Goal: Task Accomplishment & Management: Use online tool/utility

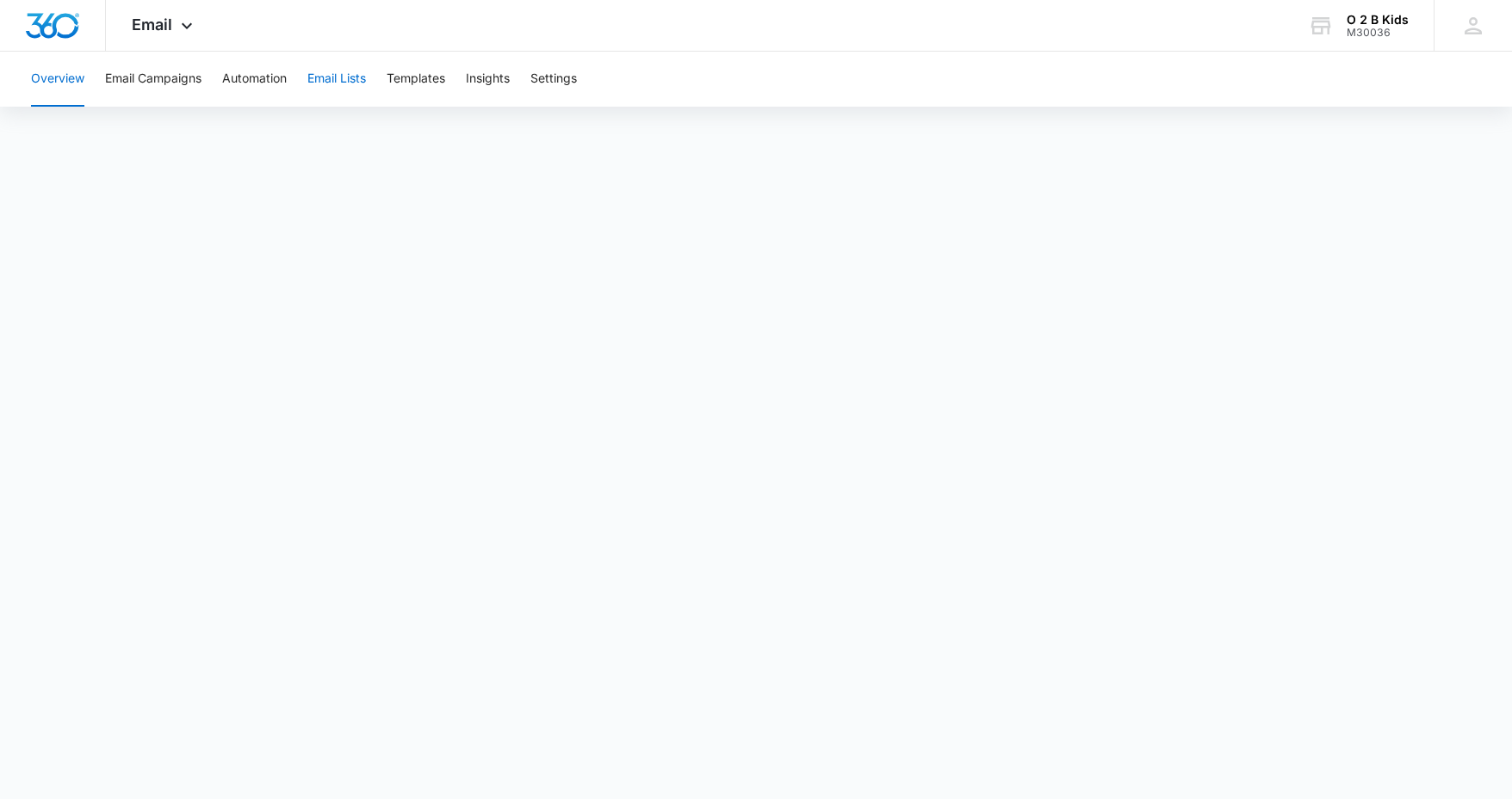
click at [345, 76] on button "Email Lists" at bounding box center [337, 79] width 58 height 55
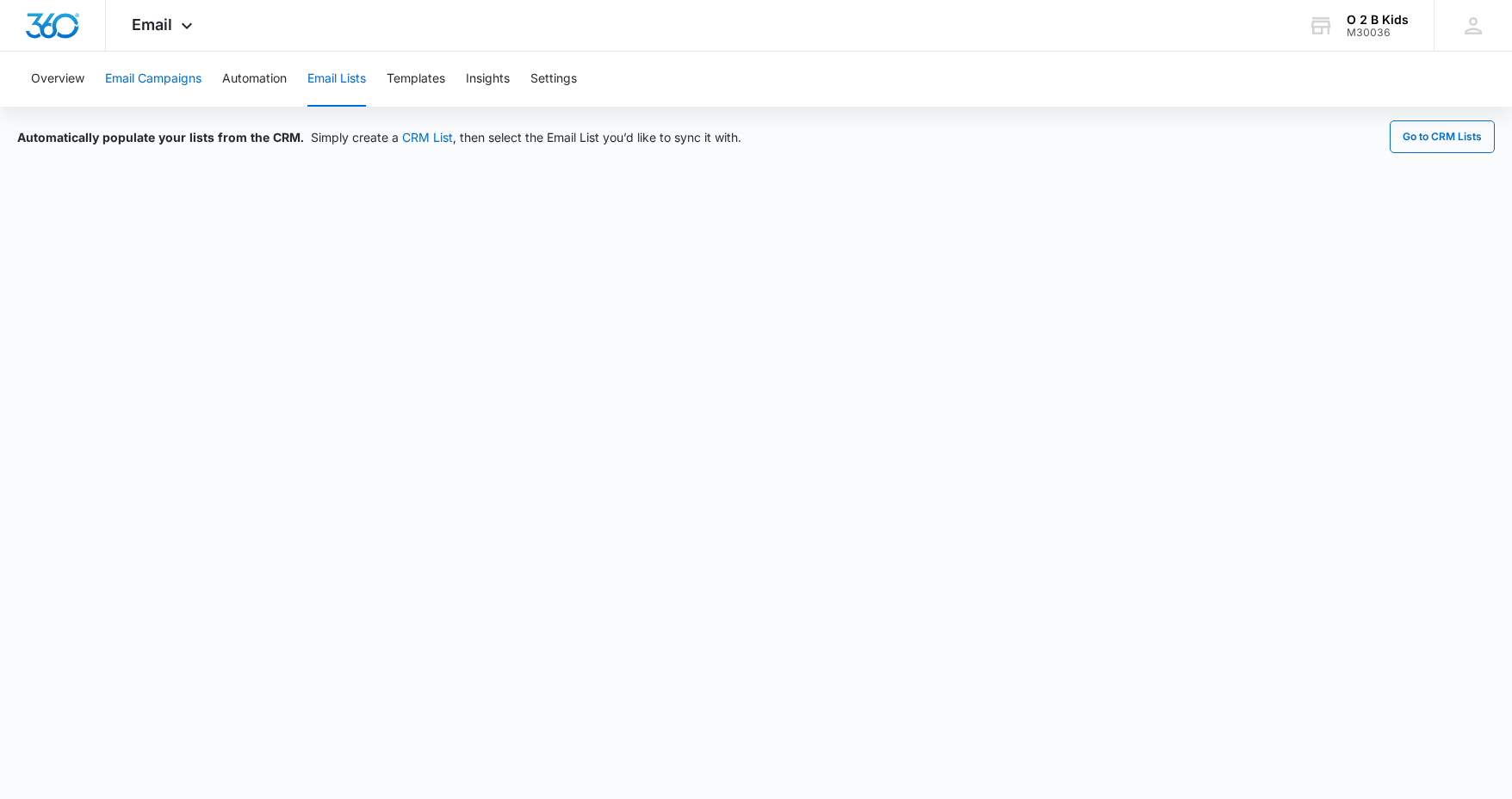
click at [149, 76] on button "Email Campaigns" at bounding box center [153, 79] width 96 height 55
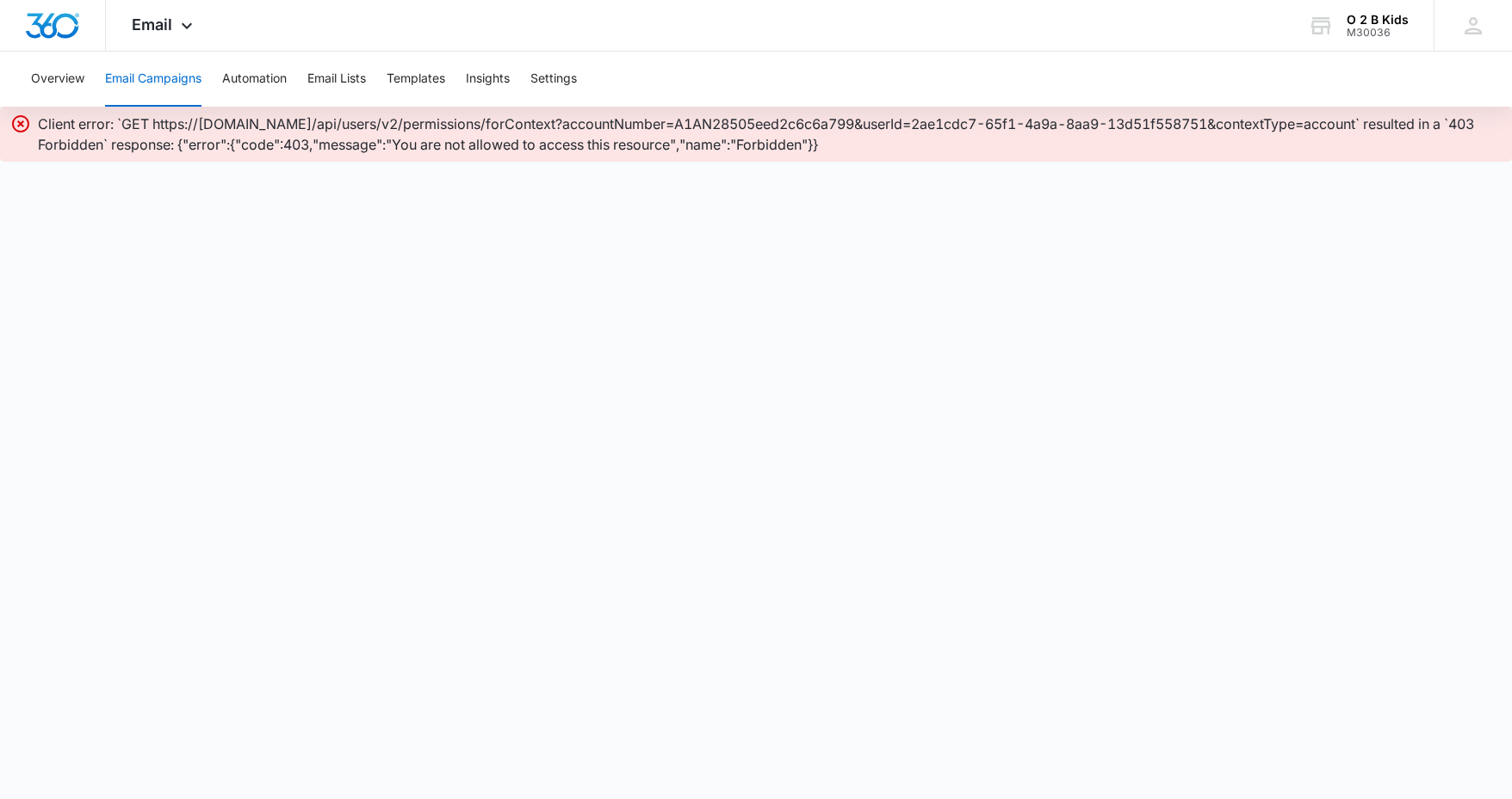
click at [134, 81] on button "Email Campaigns" at bounding box center [153, 79] width 96 height 55
click at [63, 80] on button "Overview" at bounding box center [58, 79] width 54 height 55
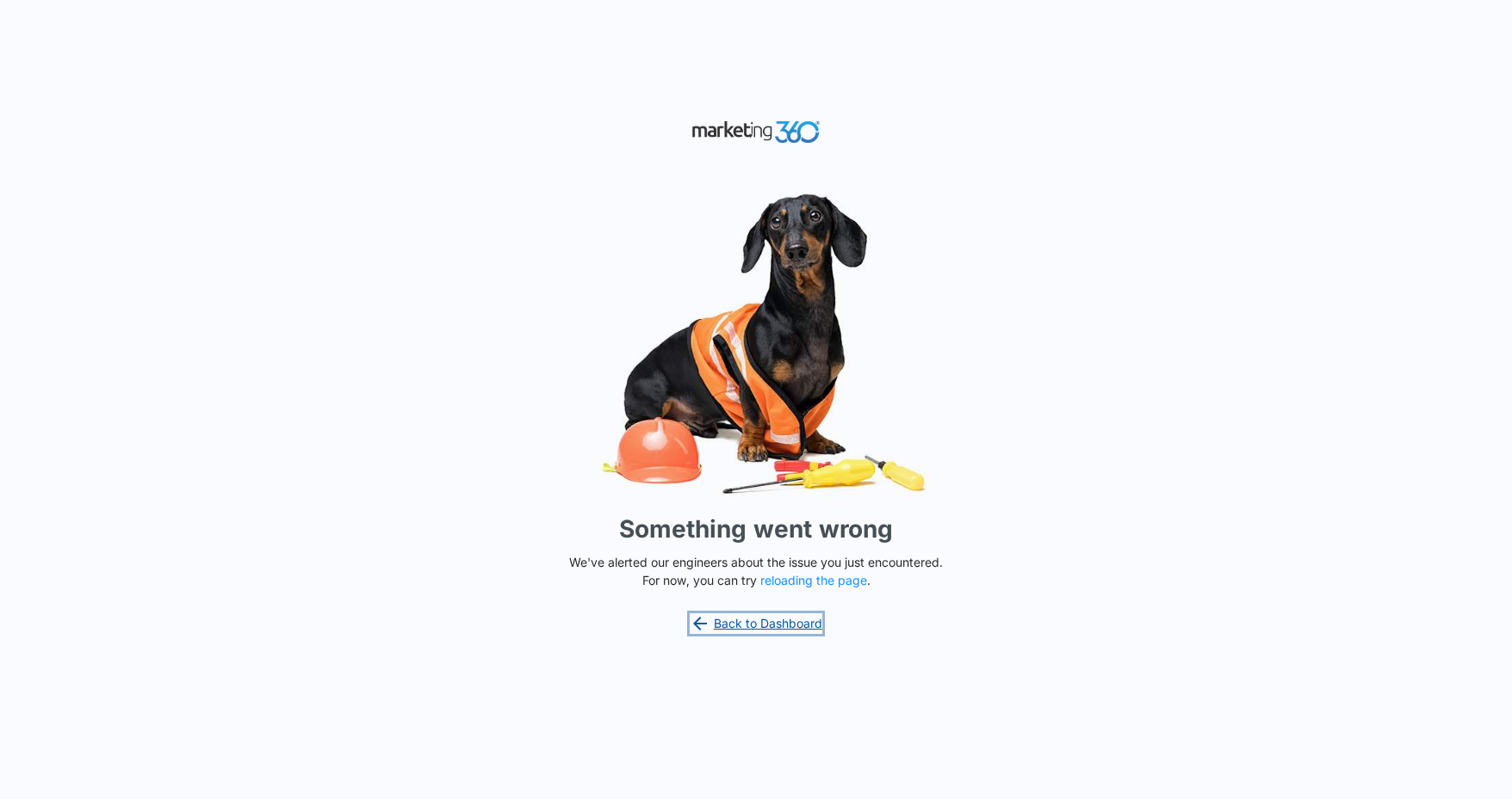
click at [800, 628] on link "Back to Dashboard" at bounding box center [755, 624] width 133 height 21
click at [798, 582] on button "reloading the page" at bounding box center [813, 580] width 107 height 14
